Goal: Task Accomplishment & Management: Complete application form

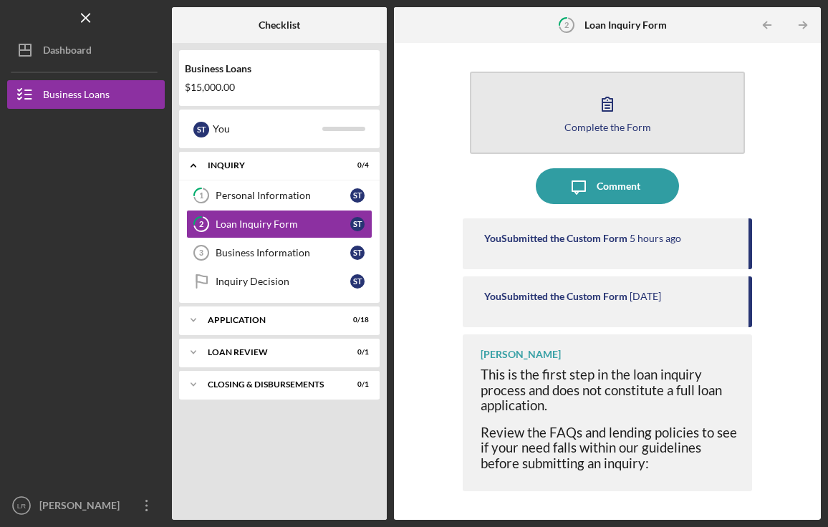
click at [612, 128] on div "Complete the Form" at bounding box center [607, 127] width 87 height 11
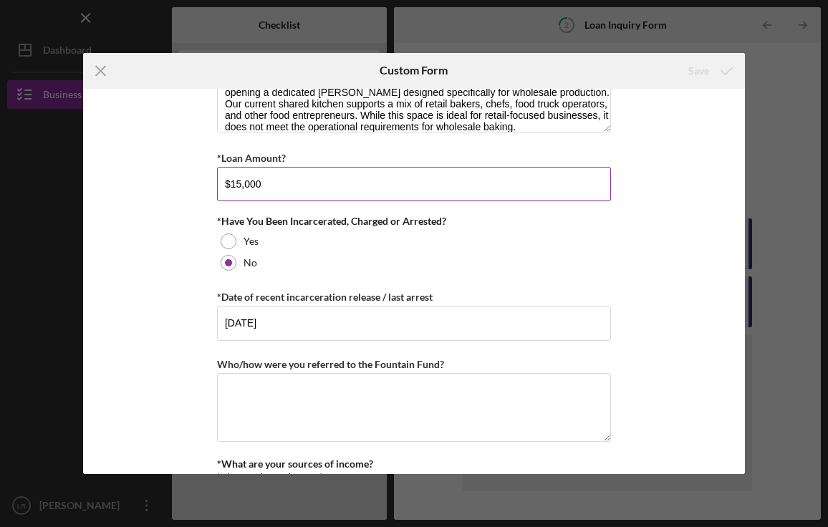
scroll to position [382, 0]
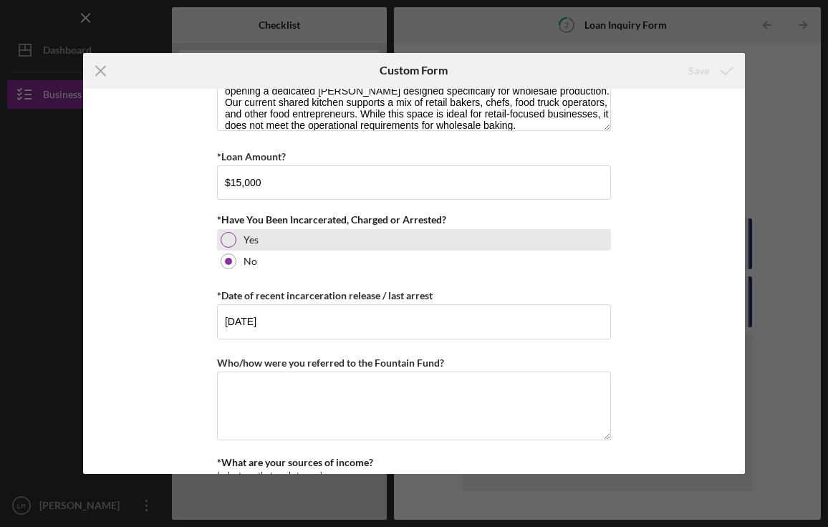
click at [228, 235] on div at bounding box center [229, 240] width 16 height 16
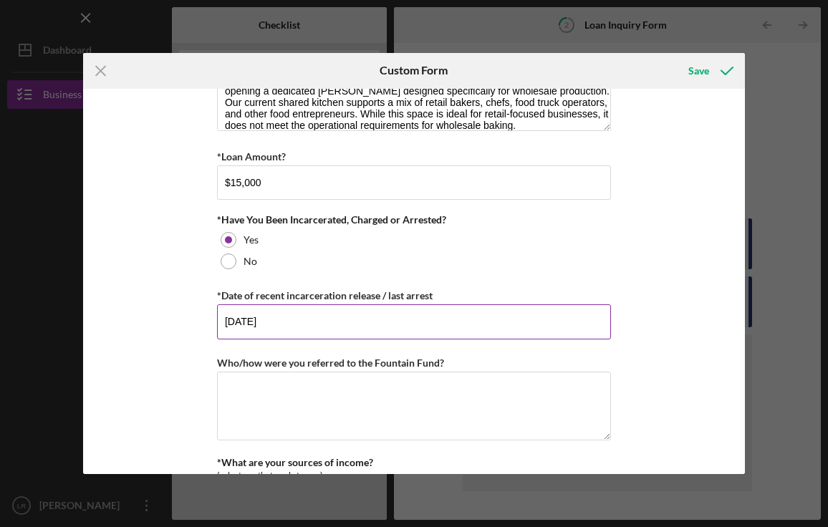
click at [293, 327] on input "[DATE]" at bounding box center [414, 321] width 394 height 34
type input "0m/dd/yyyy"
click at [232, 320] on input "[DATE]" at bounding box center [414, 321] width 394 height 34
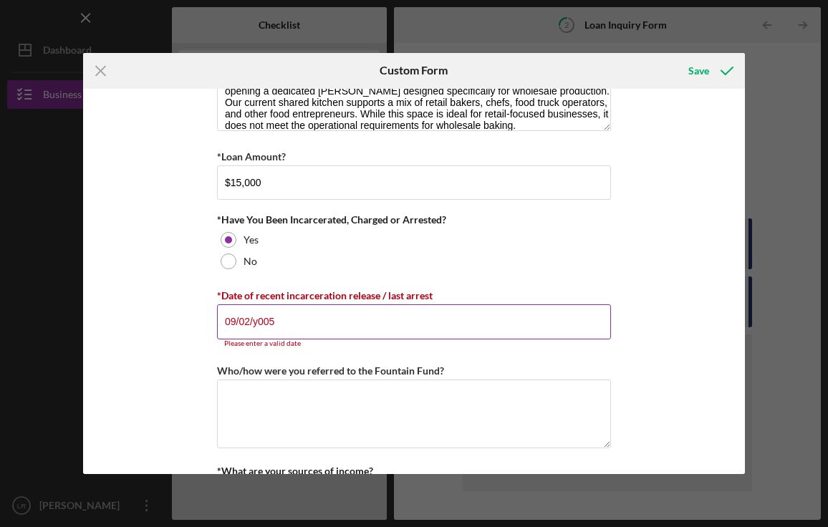
type input "[DATE]"
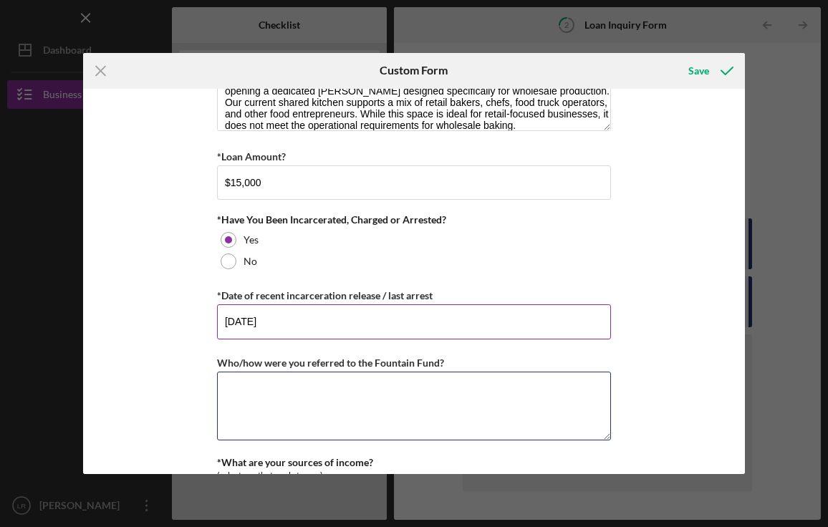
type textarea "A"
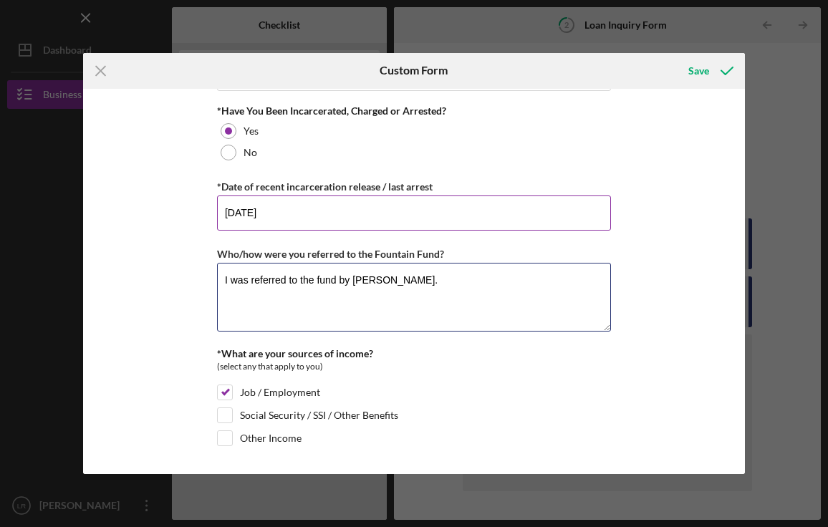
scroll to position [490, 0]
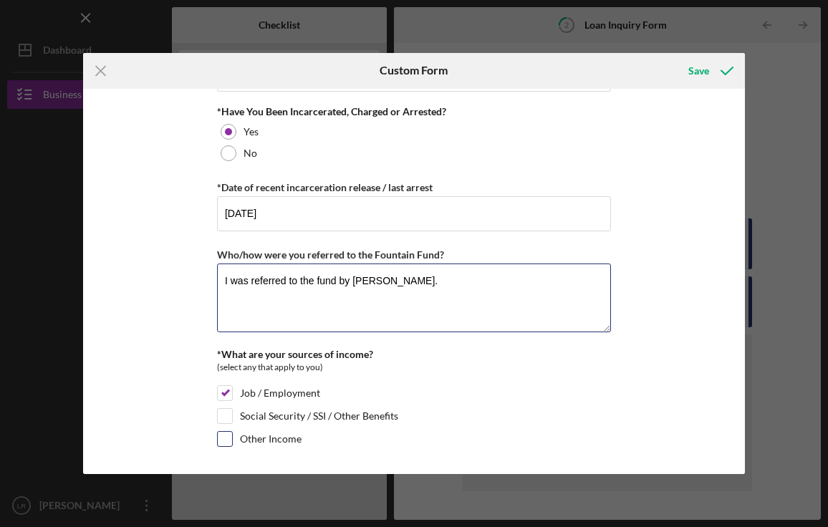
type textarea "I was referred to the fund by [PERSON_NAME]."
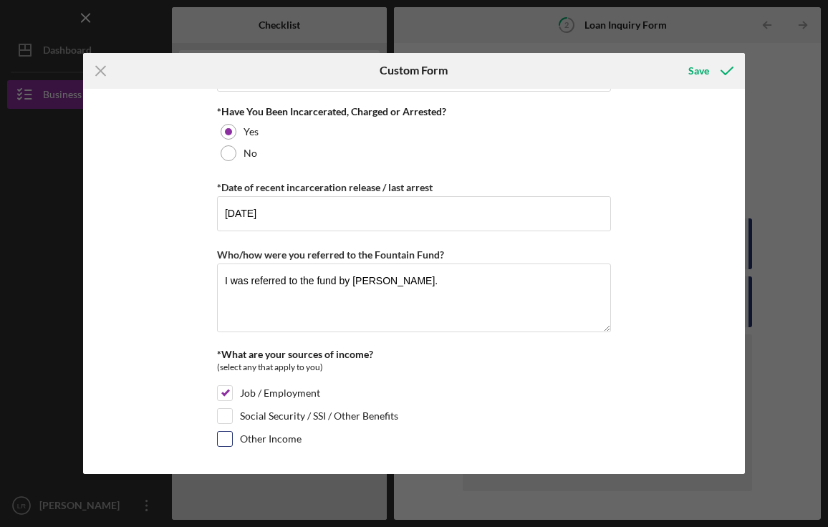
click at [229, 436] on input "Other Income" at bounding box center [225, 439] width 14 height 14
checkbox input "true"
click at [225, 388] on input "Job / Employment" at bounding box center [225, 393] width 14 height 14
checkbox input "false"
click at [718, 68] on icon "submit" at bounding box center [727, 71] width 36 height 36
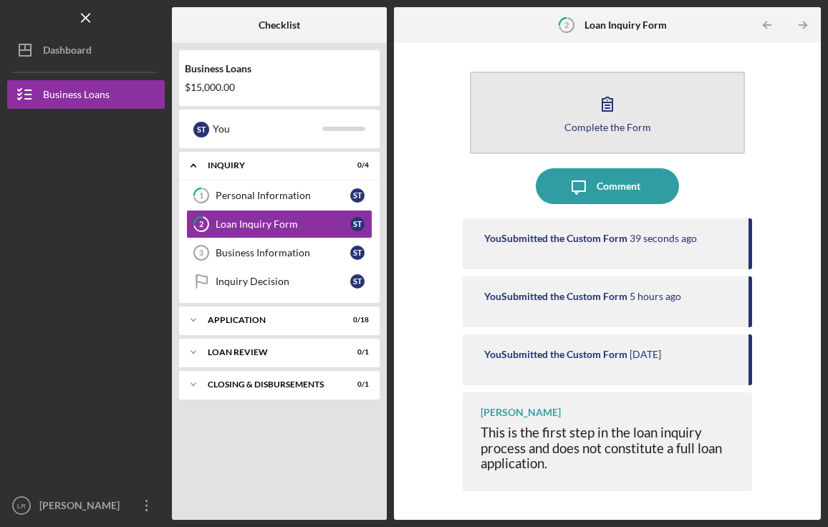
click at [601, 131] on div "Complete the Form" at bounding box center [607, 127] width 87 height 11
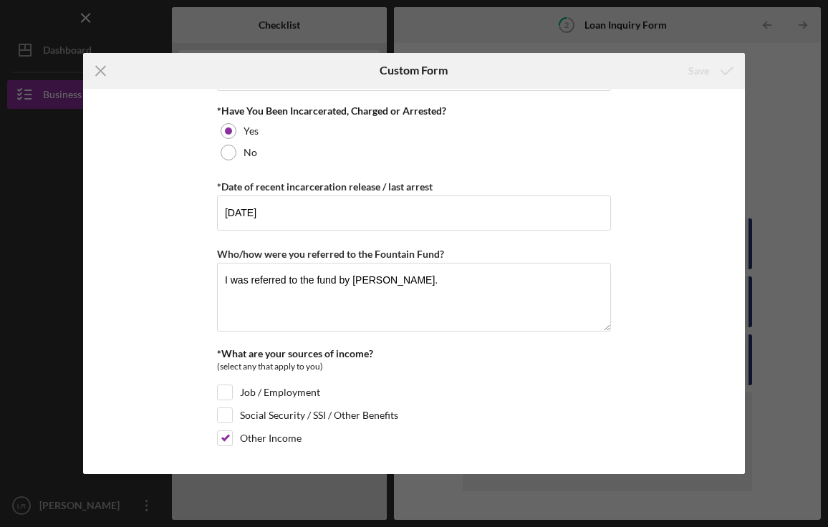
scroll to position [490, 0]
click at [100, 72] on line at bounding box center [100, 70] width 9 height 9
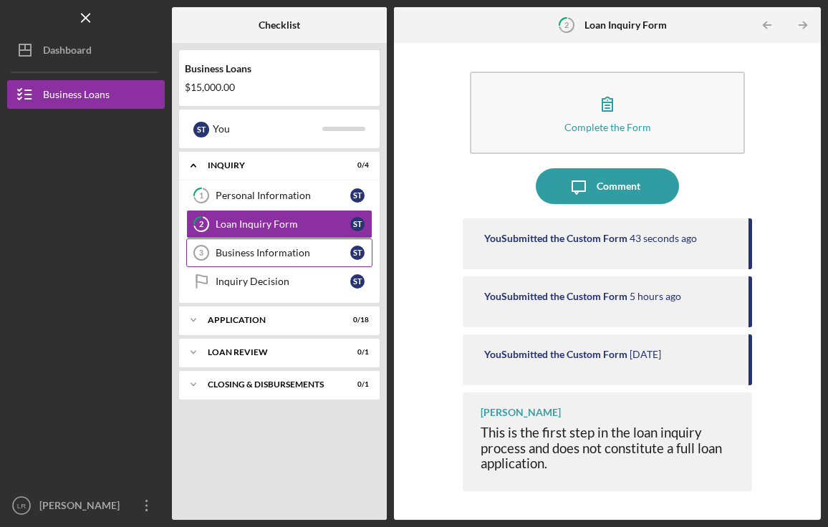
click at [279, 245] on link "Business Information 3 Business Information S T" at bounding box center [279, 253] width 186 height 29
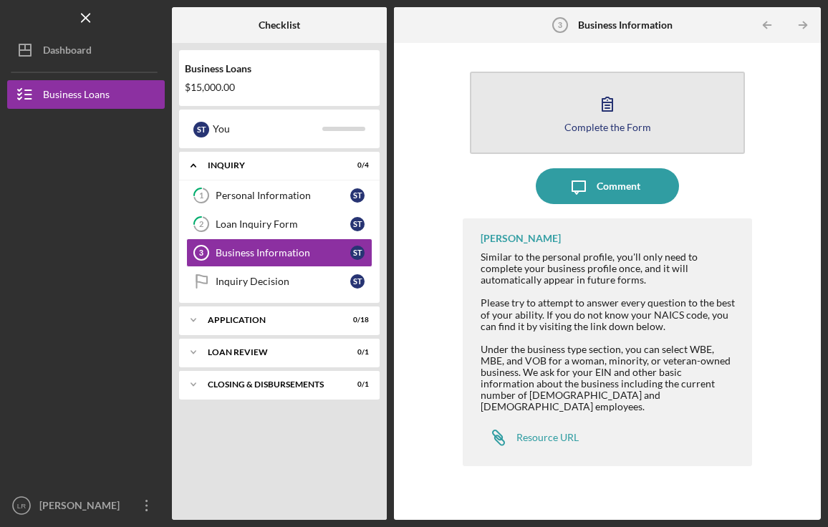
click at [605, 125] on div "Complete the Form" at bounding box center [607, 127] width 87 height 11
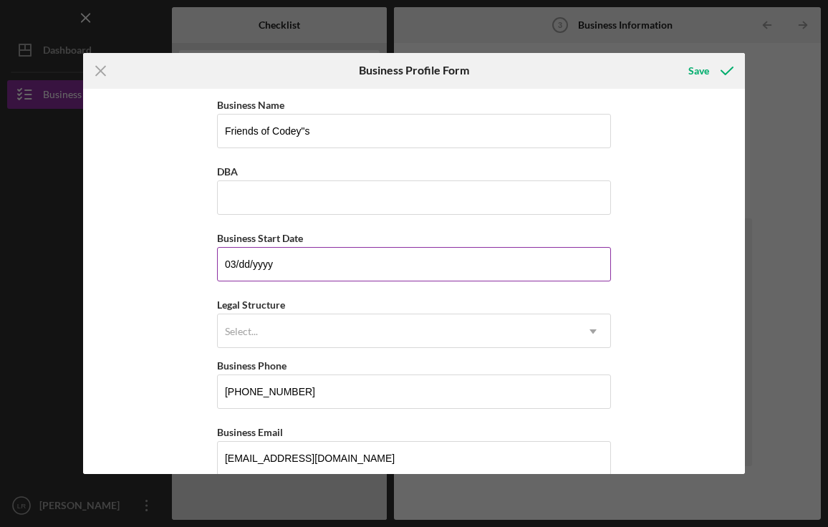
click at [246, 268] on input "03/dd/yyyy" at bounding box center [414, 264] width 394 height 34
type input "[DATE]"
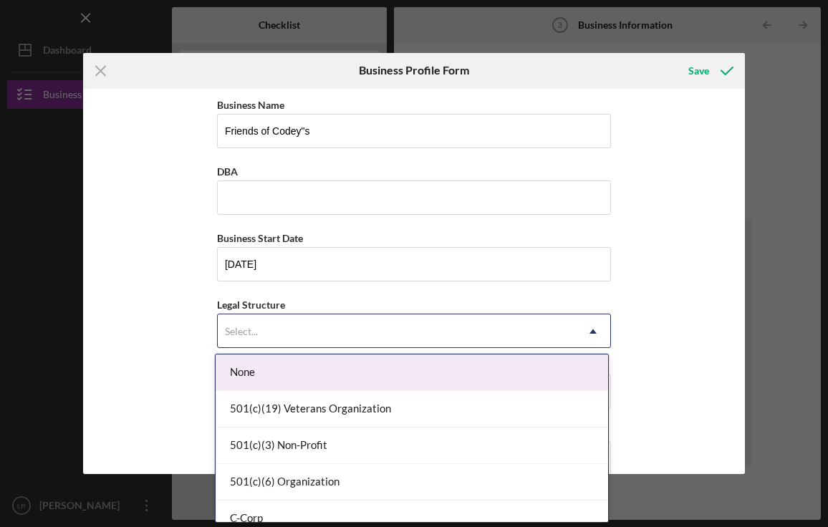
click at [263, 329] on div "Select..." at bounding box center [397, 331] width 358 height 33
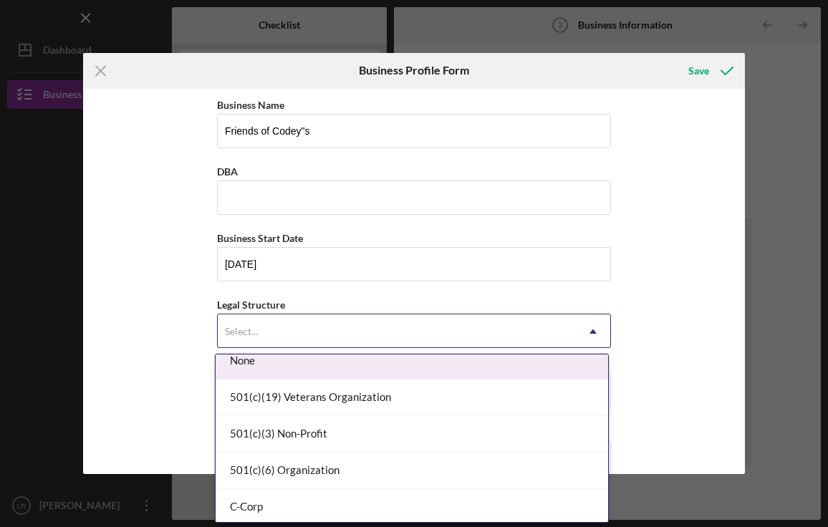
scroll to position [23, 0]
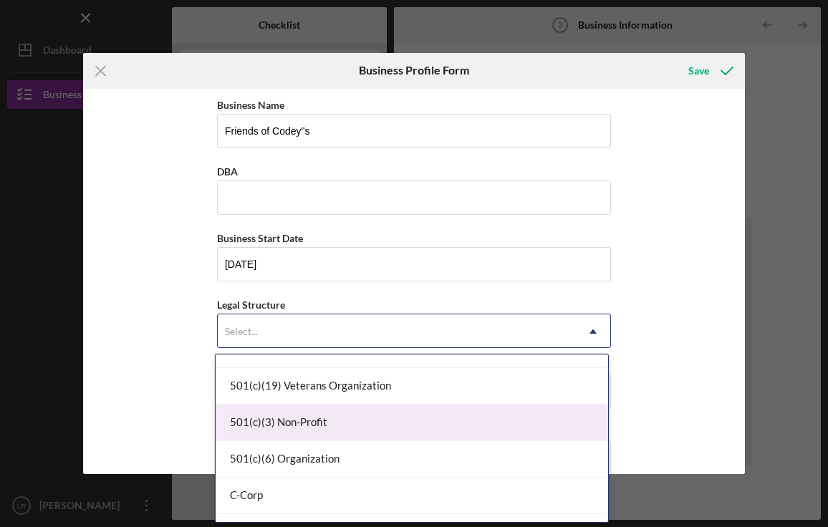
click at [244, 418] on div "501(c)(3) Non-Profit" at bounding box center [412, 423] width 393 height 37
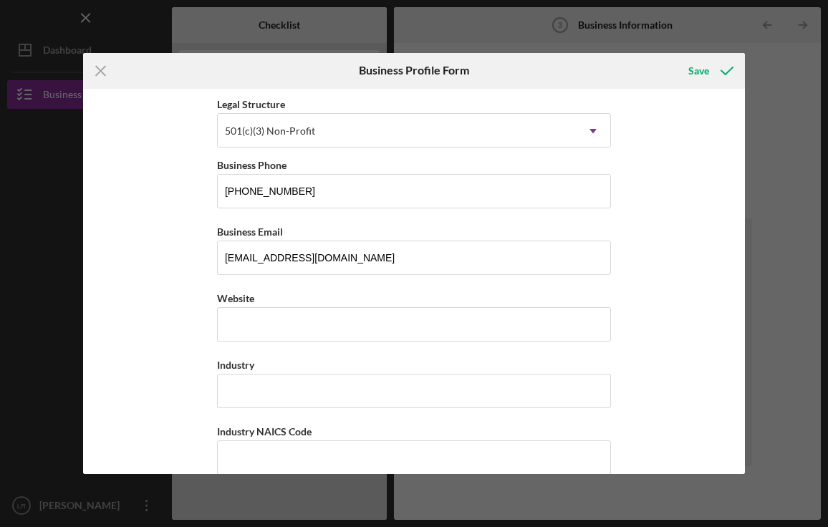
scroll to position [206, 0]
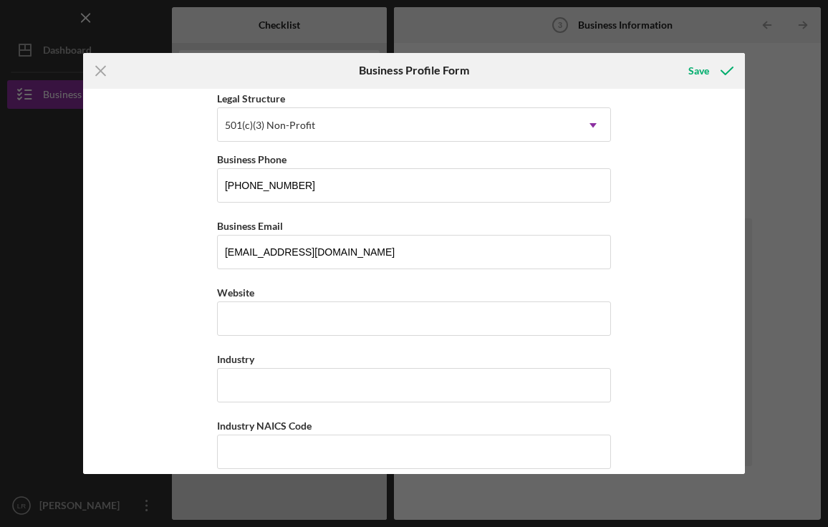
click at [264, 332] on input "Website" at bounding box center [414, 319] width 394 height 34
type input "[DOMAIN_NAME]"
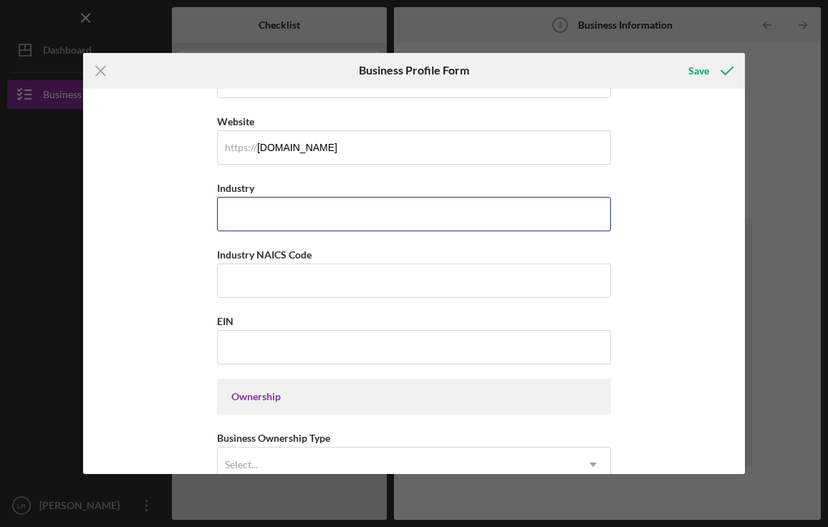
scroll to position [398, 0]
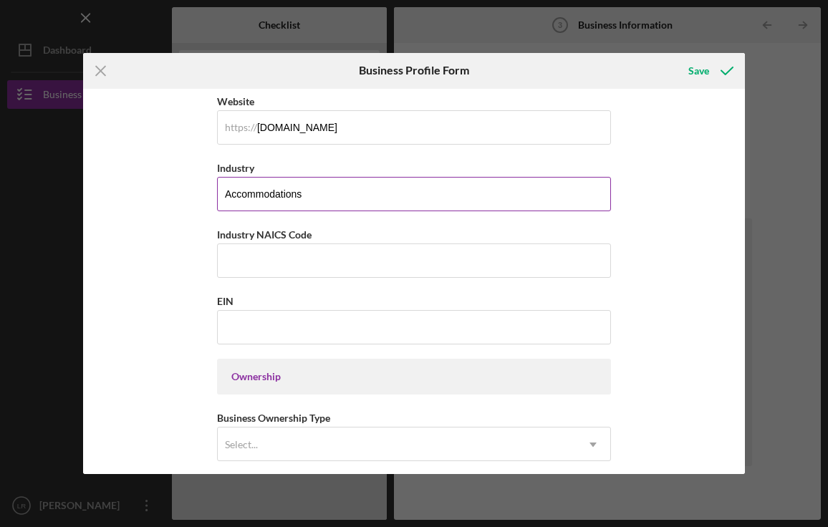
click at [347, 187] on input "Accommodations" at bounding box center [414, 194] width 394 height 34
paste input "Sector 72 - Accommodation and Food Services."
type input "Sector 72 - Accommodation and Food Services."
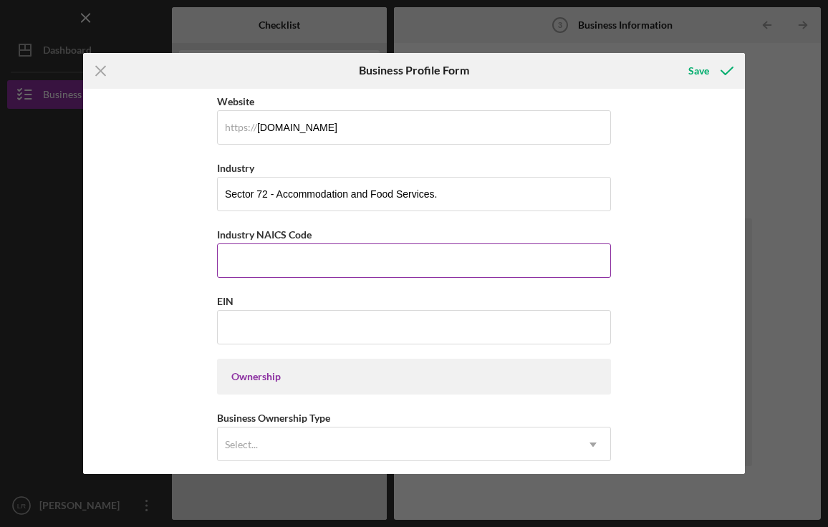
click at [335, 260] on input "Industry NAICS Code" at bounding box center [414, 261] width 394 height 34
paste input "72"
type input "72"
click at [658, 254] on div "Business Name Friends of Codey"s DBA Business Start Date [DATE] Legal Structure…" at bounding box center [414, 282] width 663 height 386
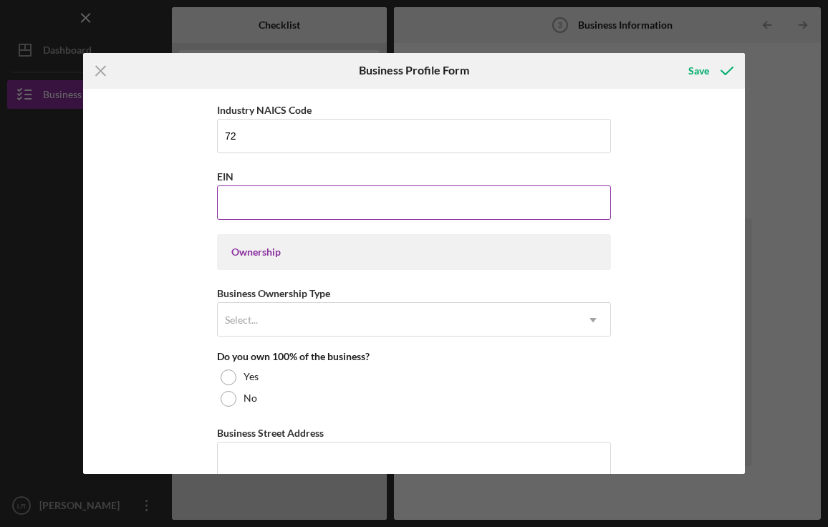
scroll to position [529, 0]
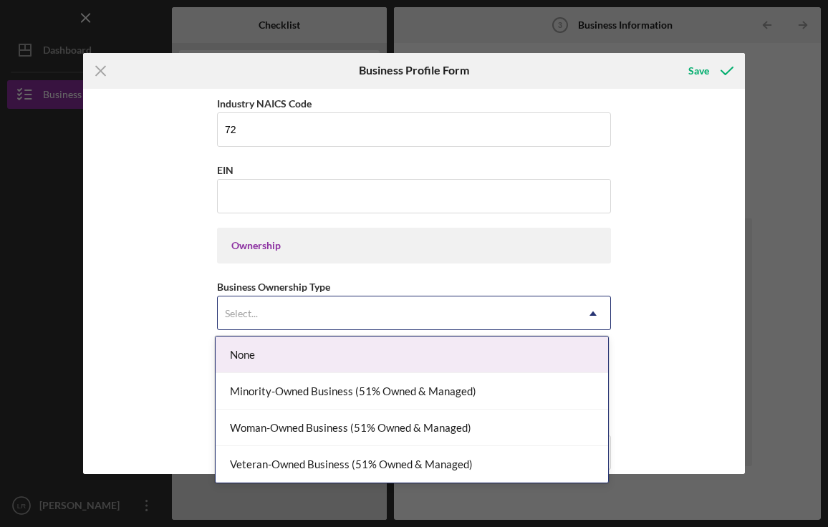
click at [471, 322] on div "Select..." at bounding box center [397, 313] width 358 height 33
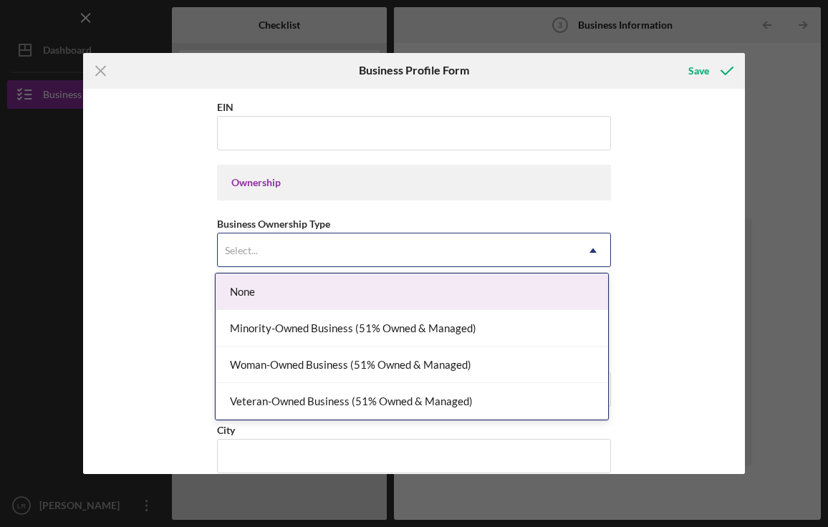
scroll to position [592, 0]
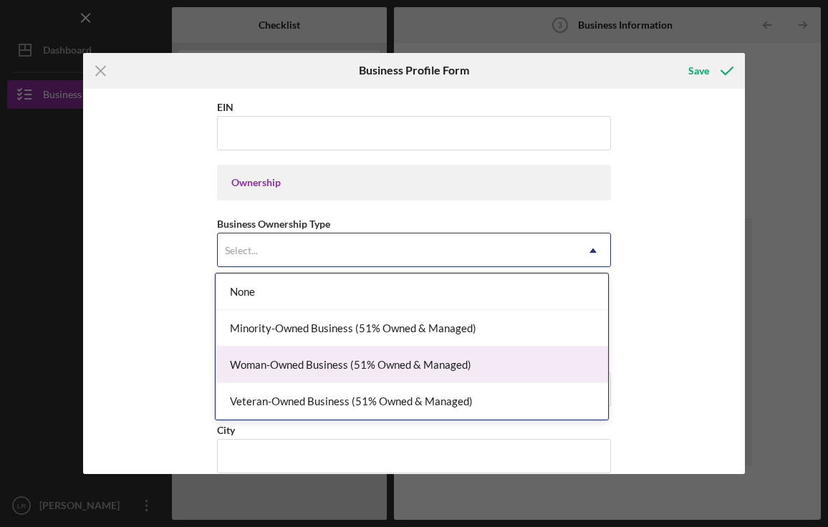
click at [520, 357] on div "Woman-Owned Business (51% Owned & Managed)" at bounding box center [412, 365] width 393 height 37
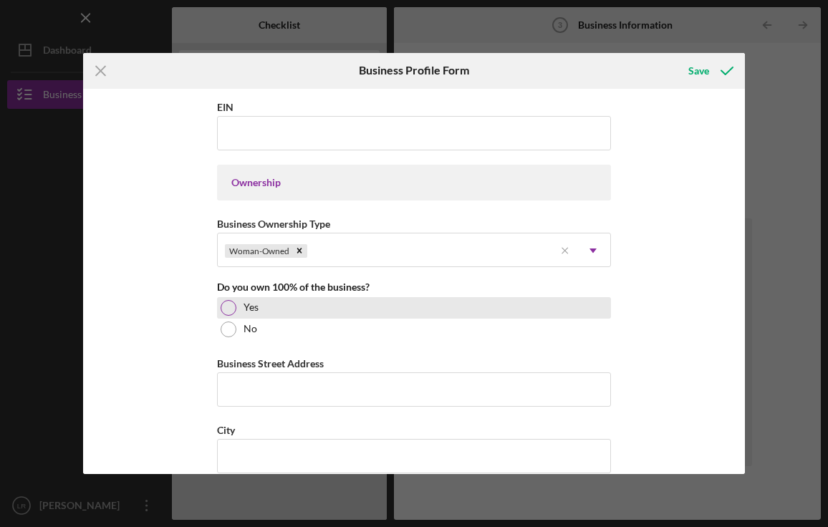
click at [226, 303] on div at bounding box center [229, 308] width 16 height 16
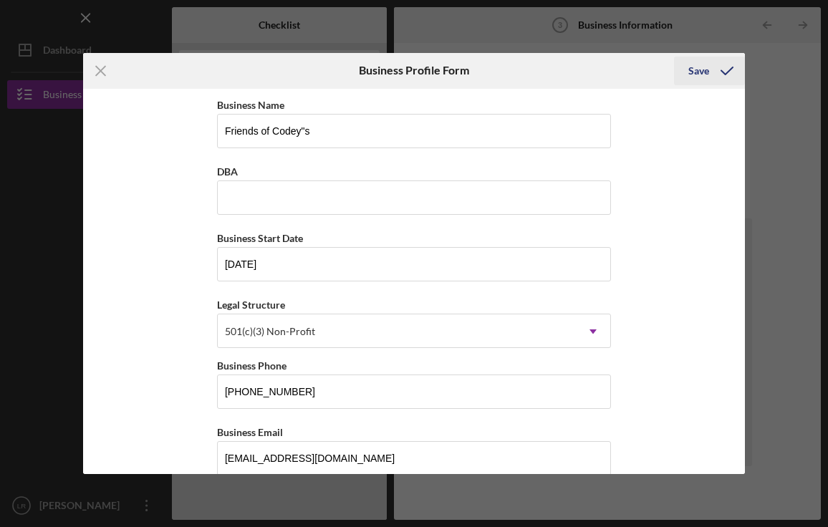
scroll to position [0, 0]
click at [701, 70] on div "Save" at bounding box center [698, 71] width 21 height 29
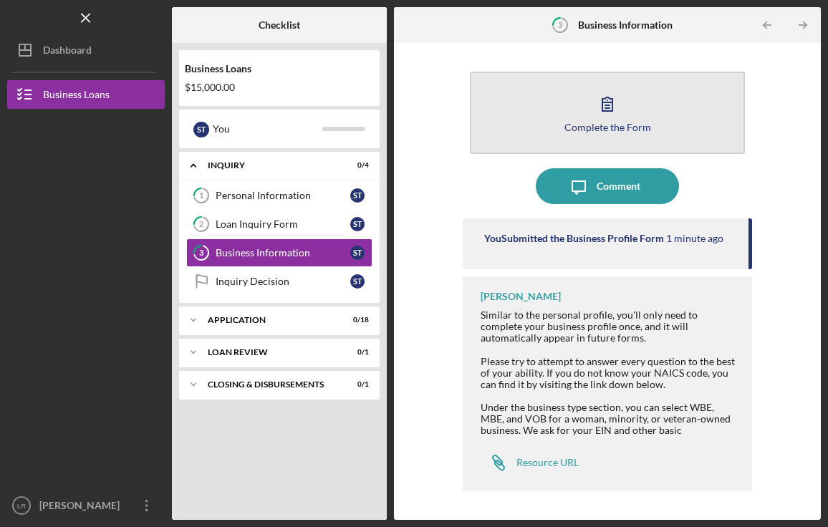
click at [593, 131] on div "Complete the Form" at bounding box center [607, 127] width 87 height 11
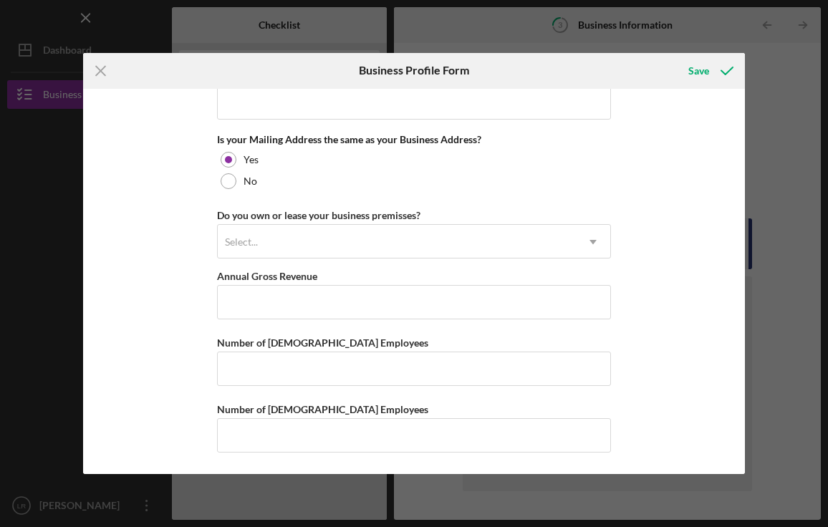
scroll to position [1079, 0]
click at [573, 245] on div "Select..." at bounding box center [397, 242] width 358 height 33
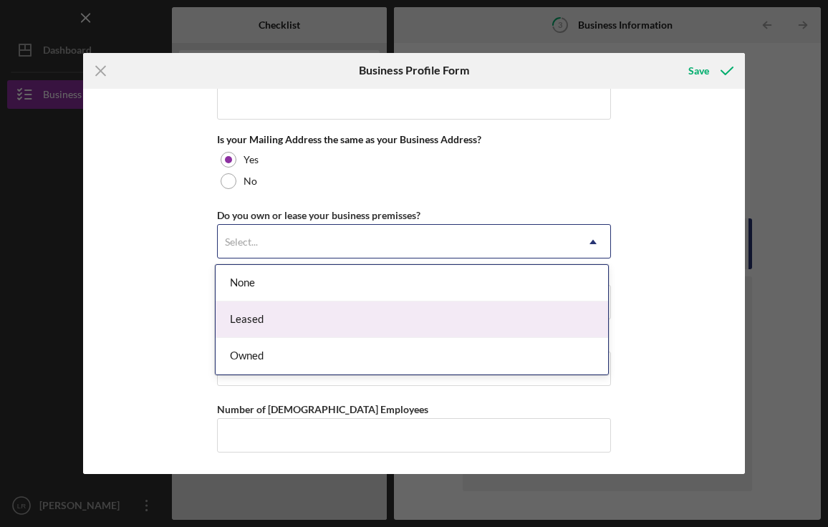
click at [476, 314] on div "Leased" at bounding box center [412, 320] width 393 height 37
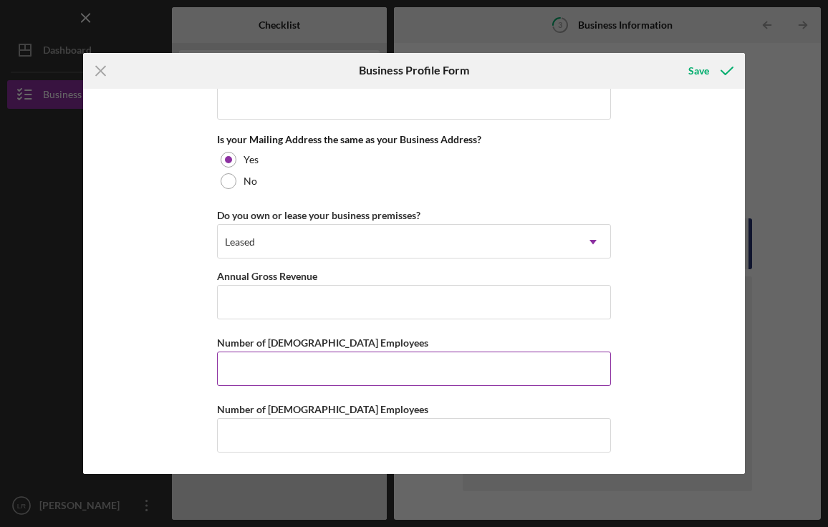
click at [458, 367] on input "Number of [DEMOGRAPHIC_DATA] Employees" at bounding box center [414, 369] width 394 height 34
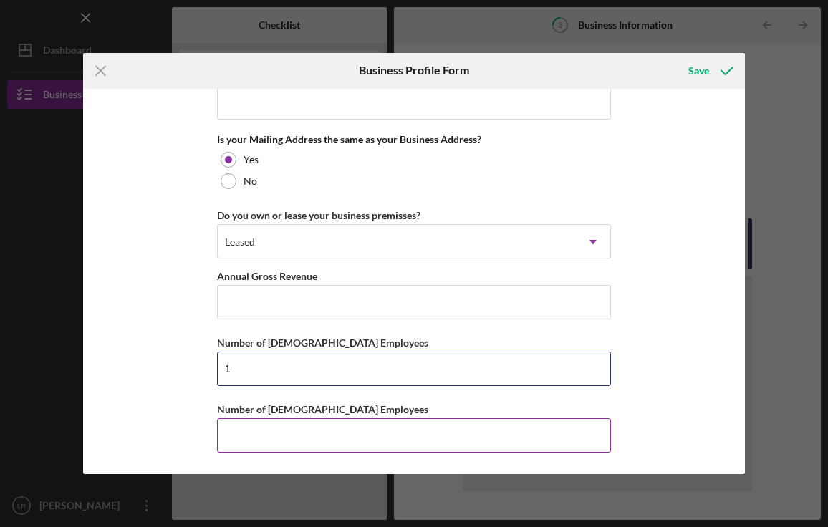
type input "1"
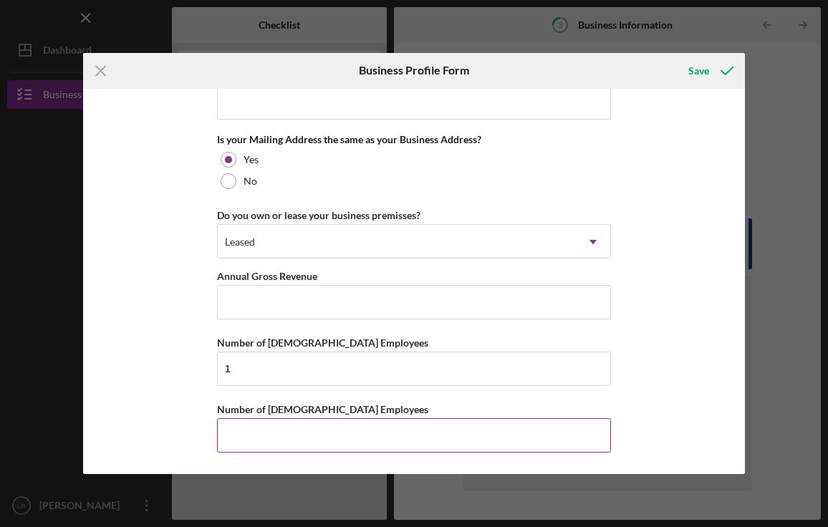
click at [435, 434] on input "Number of [DEMOGRAPHIC_DATA] Employees" at bounding box center [414, 435] width 394 height 34
type input "0"
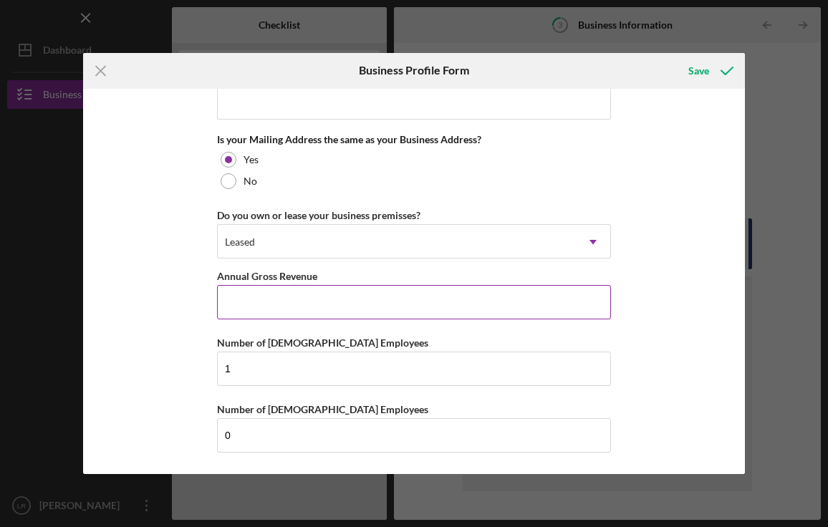
click at [382, 311] on input "Annual Gross Revenue" at bounding box center [414, 302] width 394 height 34
type input "$180,000"
click at [697, 74] on div "Save" at bounding box center [698, 71] width 21 height 29
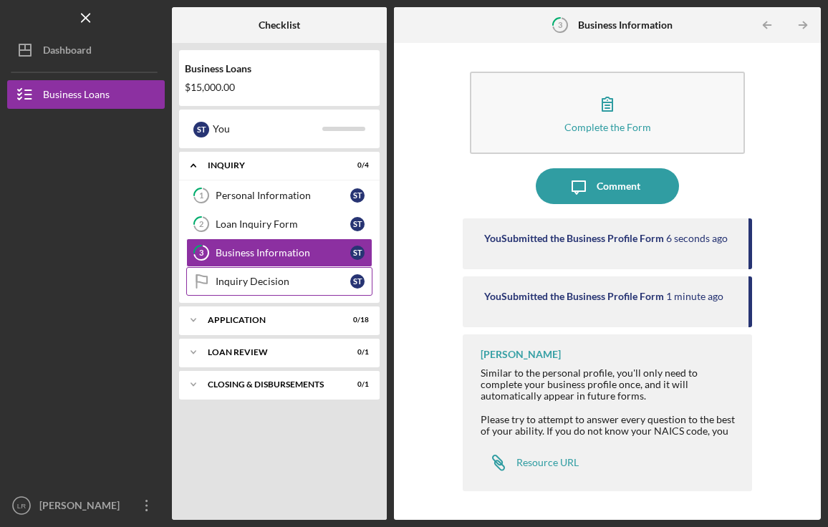
click at [266, 281] on div "Inquiry Decision" at bounding box center [283, 281] width 135 height 11
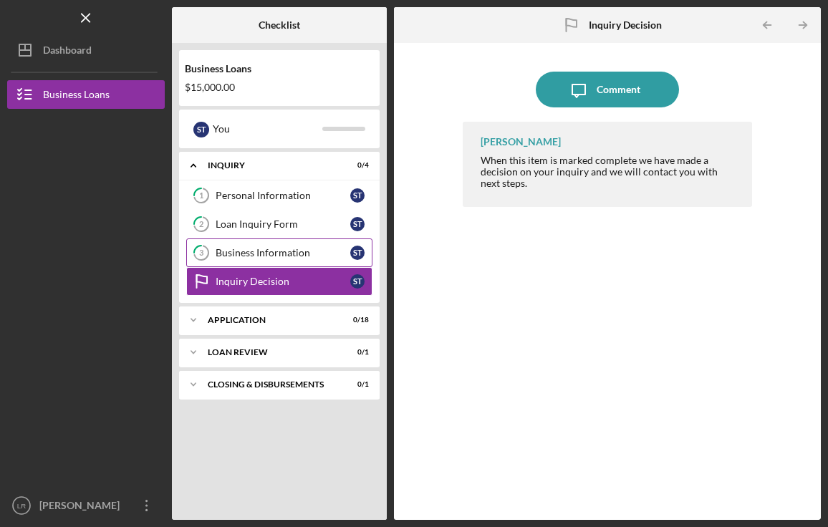
click at [315, 252] on div "Business Information" at bounding box center [283, 252] width 135 height 11
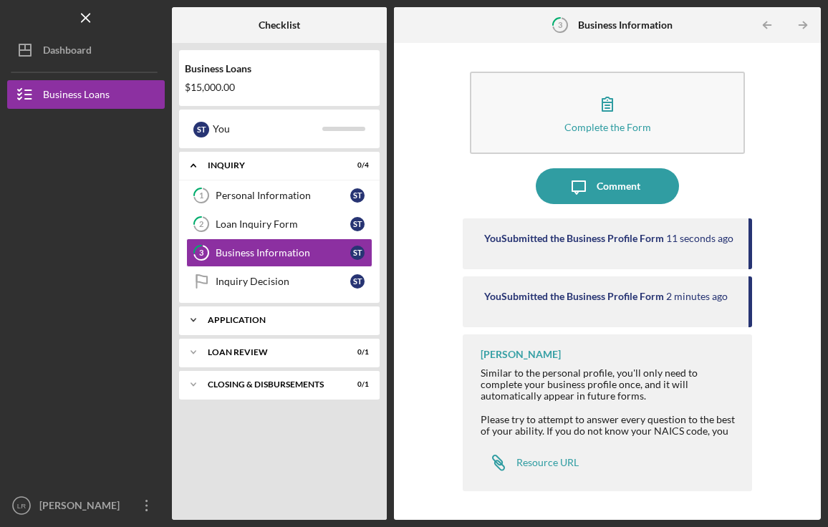
click at [325, 331] on div "Icon/Expander Application 0 / 18" at bounding box center [279, 320] width 201 height 29
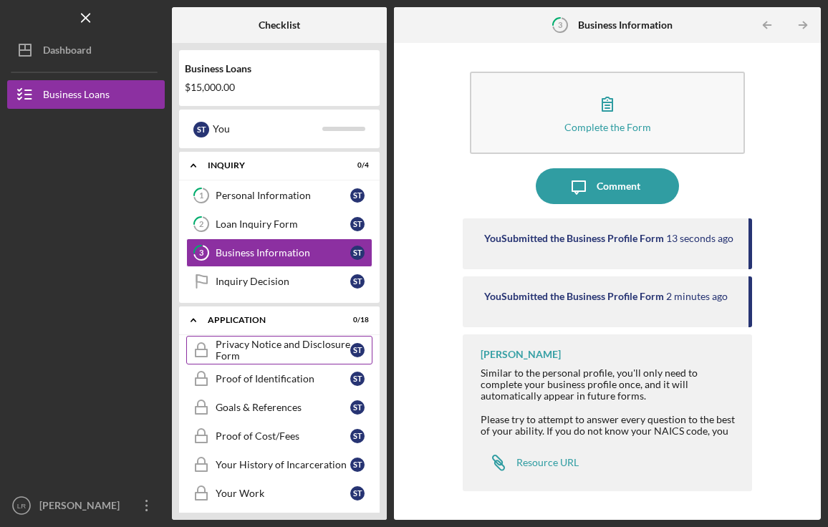
click at [302, 353] on div "Privacy Notice and Disclosure Form" at bounding box center [283, 350] width 135 height 23
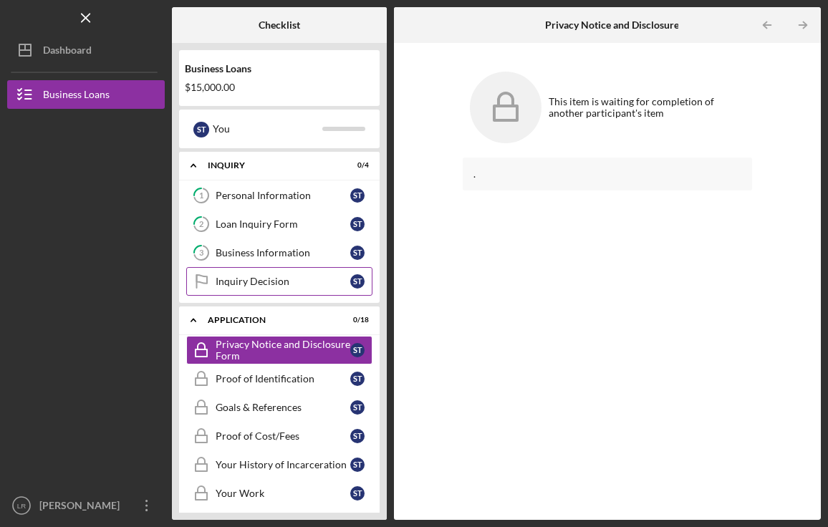
click at [290, 277] on div "Inquiry Decision" at bounding box center [283, 281] width 135 height 11
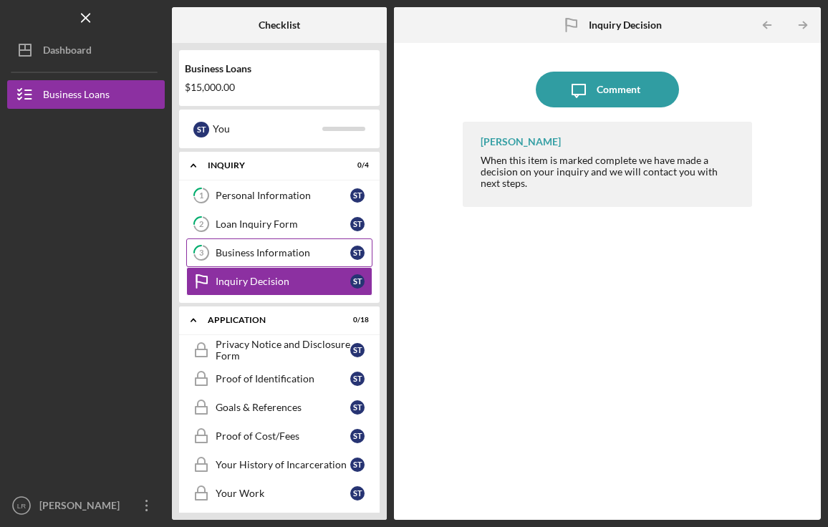
click at [307, 249] on div "Business Information" at bounding box center [283, 252] width 135 height 11
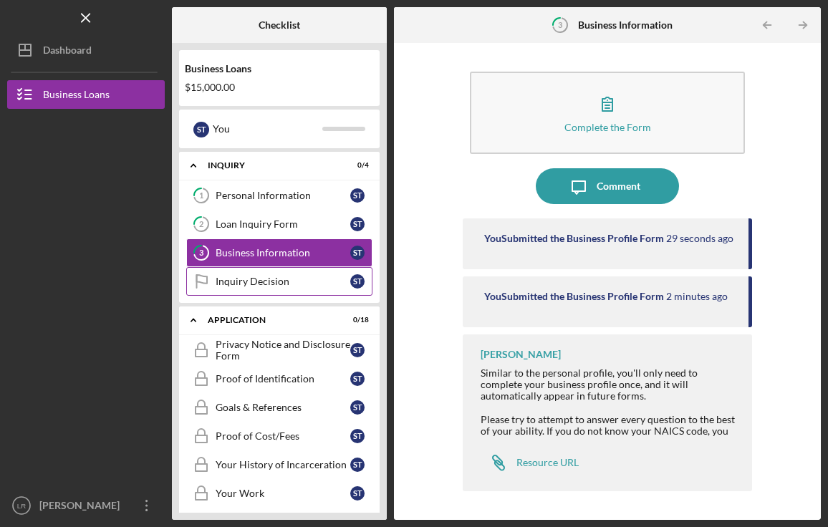
click at [321, 285] on div "Inquiry Decision" at bounding box center [283, 281] width 135 height 11
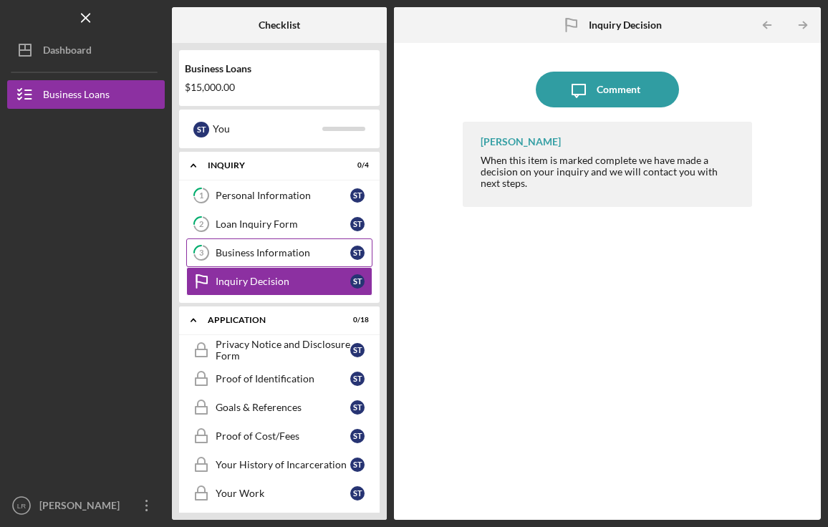
click at [309, 251] on div "Business Information" at bounding box center [283, 252] width 135 height 11
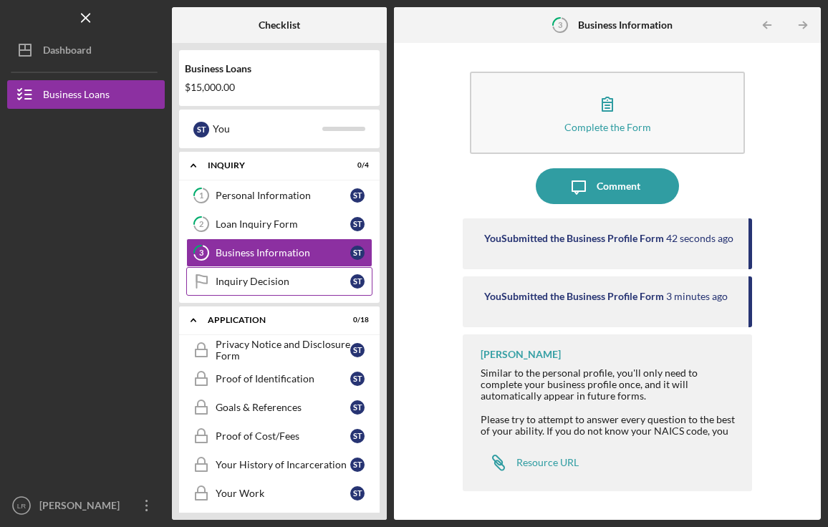
click at [305, 282] on div "Inquiry Decision" at bounding box center [283, 281] width 135 height 11
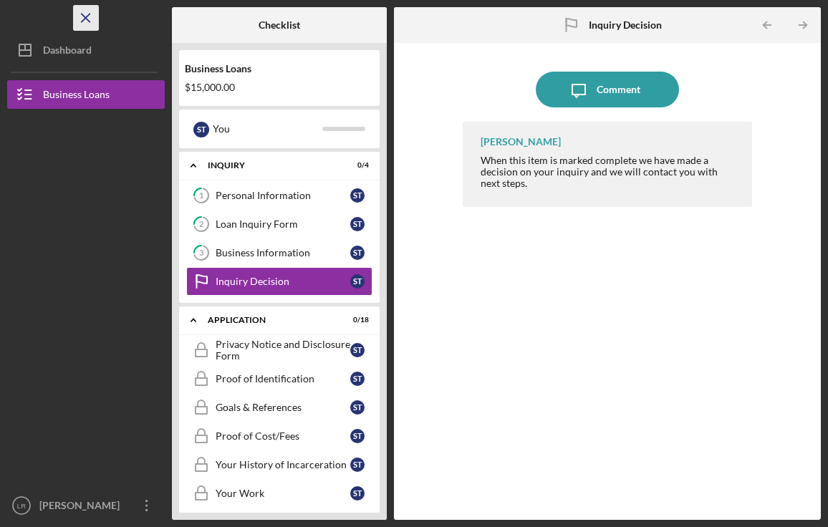
click at [92, 19] on icon "Icon/Menu Close" at bounding box center [86, 18] width 32 height 32
